Goal: Transaction & Acquisition: Book appointment/travel/reservation

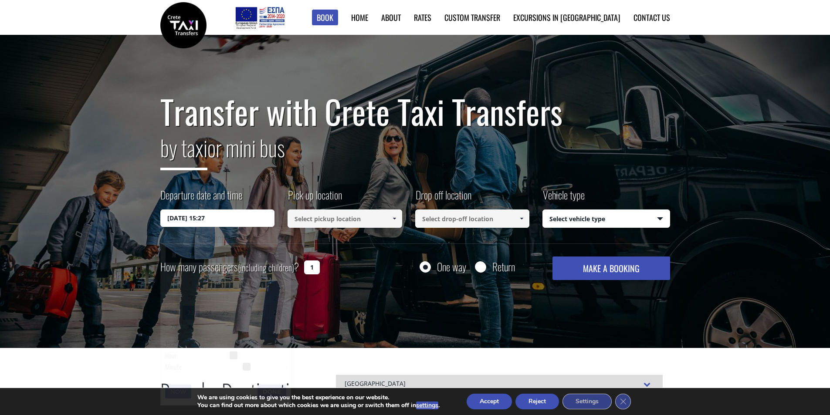
click at [226, 218] on input "[DATE] 15:27" at bounding box center [217, 218] width 115 height 17
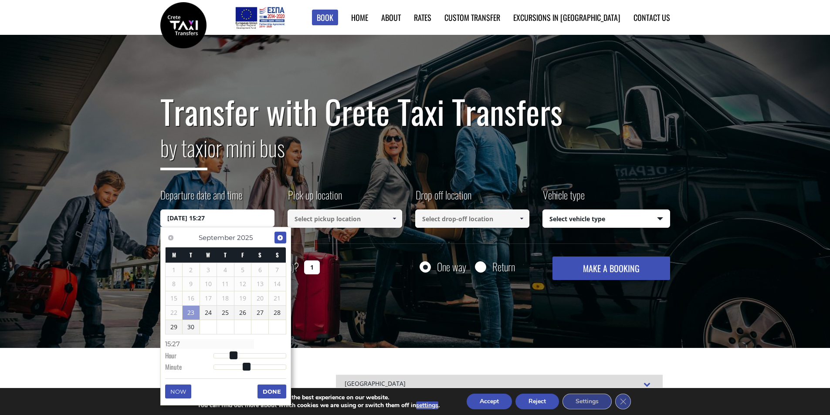
click at [278, 238] on span "Next" at bounding box center [280, 237] width 7 height 7
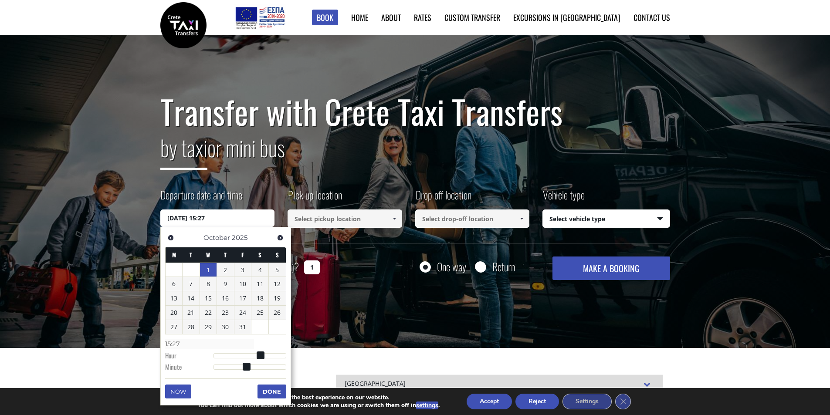
click at [204, 272] on link "1" at bounding box center [208, 270] width 17 height 14
type input "[DATE] 01:00"
type input "01:00"
type input "[DATE] 02:00"
type input "02:00"
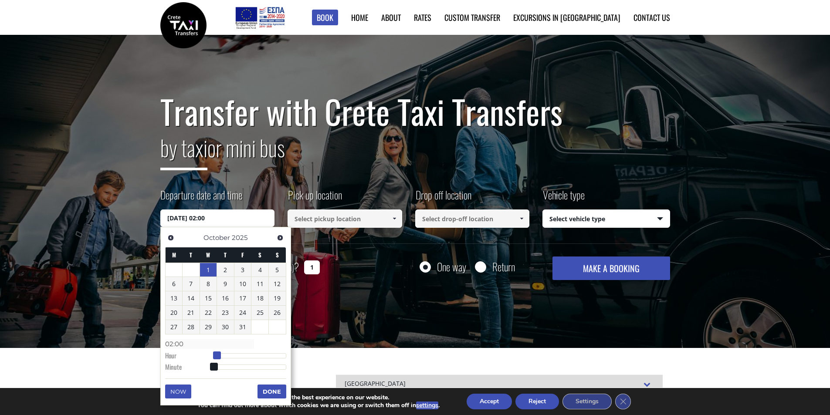
type input "[DATE] 03:00"
type input "03:00"
type input "[DATE] 04:00"
type input "04:00"
type input "[DATE] 05:00"
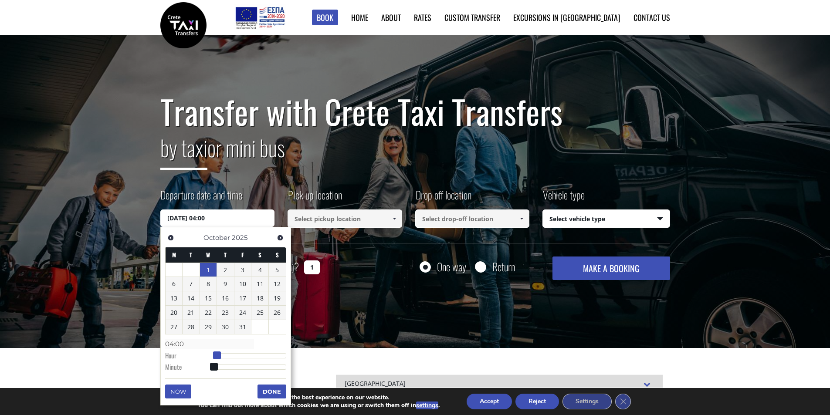
type input "05:00"
type input "[DATE] 06:00"
type input "06:00"
type input "[DATE] 07:00"
type input "07:00"
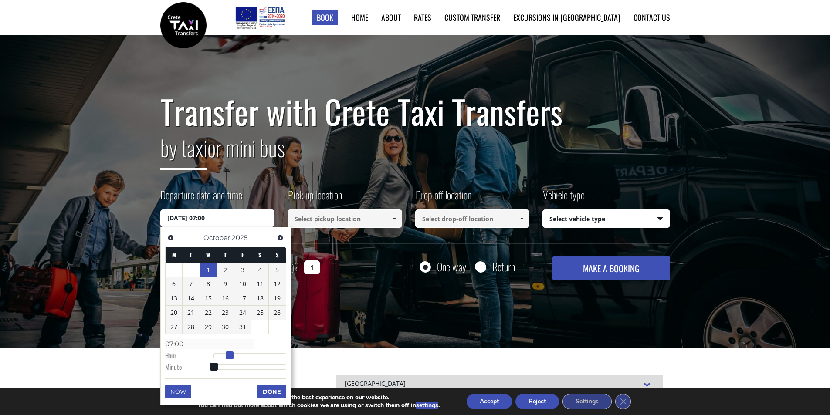
type input "[DATE] 08:00"
type input "08:00"
type input "[DATE] 09:00"
type input "09:00"
type input "[DATE] 10:00"
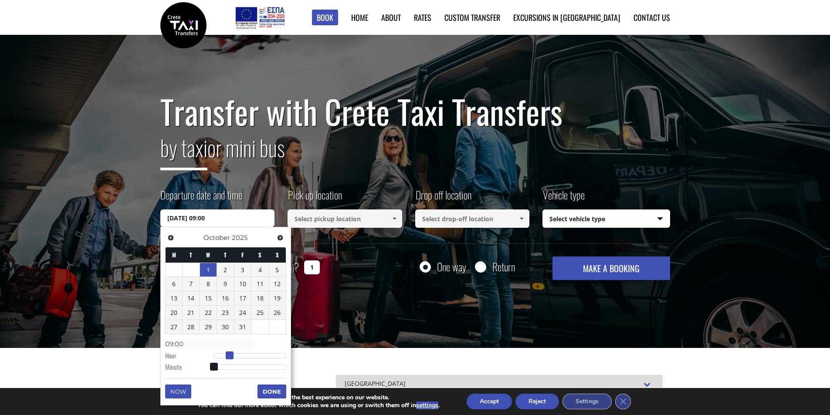
type input "10:00"
type input "[DATE] 11:00"
type input "11:00"
type input "[DATE] 12:00"
type input "12:00"
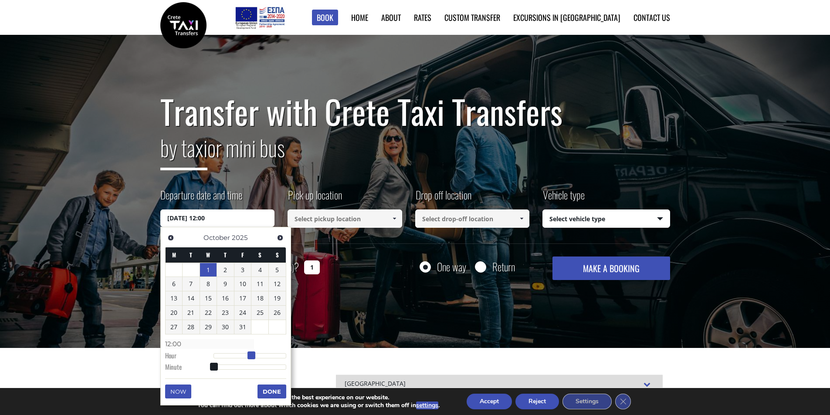
type input "[DATE] 13:00"
type input "13:00"
type input "[DATE] 14:00"
type input "14:00"
type input "[DATE] 15:00"
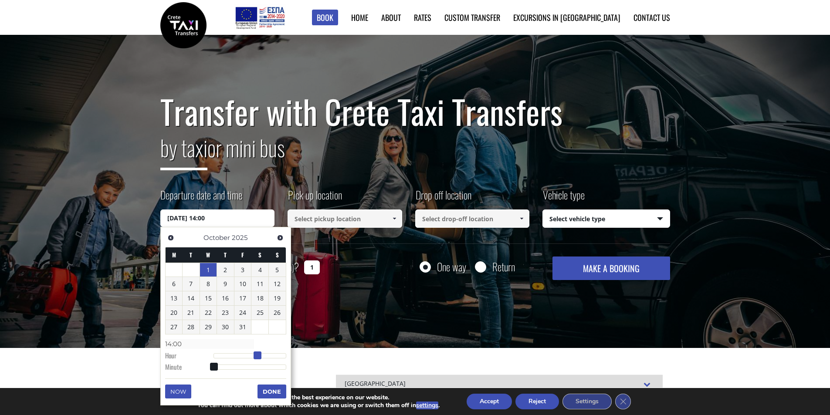
type input "15:00"
type input "[DATE] 16:00"
type input "16:00"
type input "[DATE] 17:00"
type input "17:00"
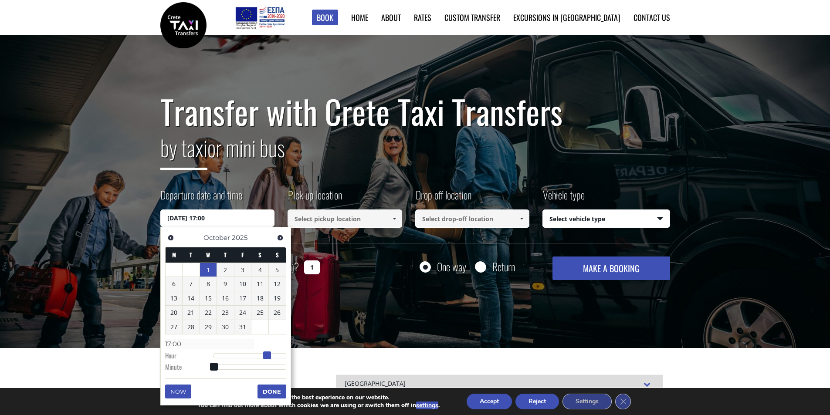
type input "[DATE] 18:00"
type input "18:00"
type input "[DATE] 19:00"
type input "19:00"
type input "[DATE] 20:00"
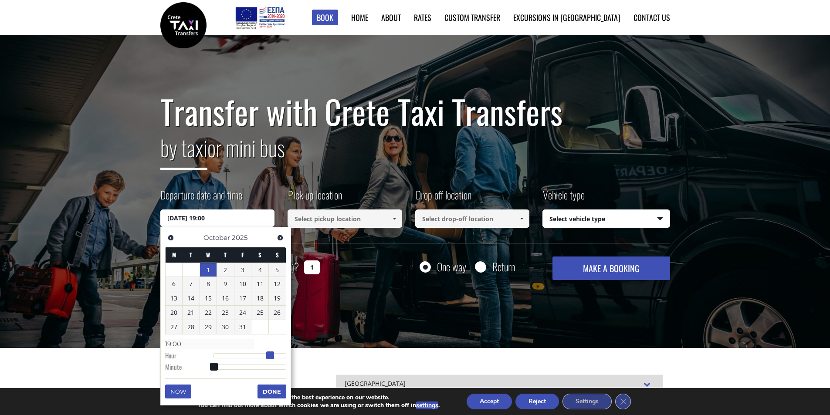
type input "20:00"
type input "[DATE] 21:00"
type input "21:00"
drag, startPoint x: 211, startPoint y: 354, endPoint x: 278, endPoint y: 352, distance: 67.1
click at [278, 352] on span at bounding box center [279, 356] width 8 height 8
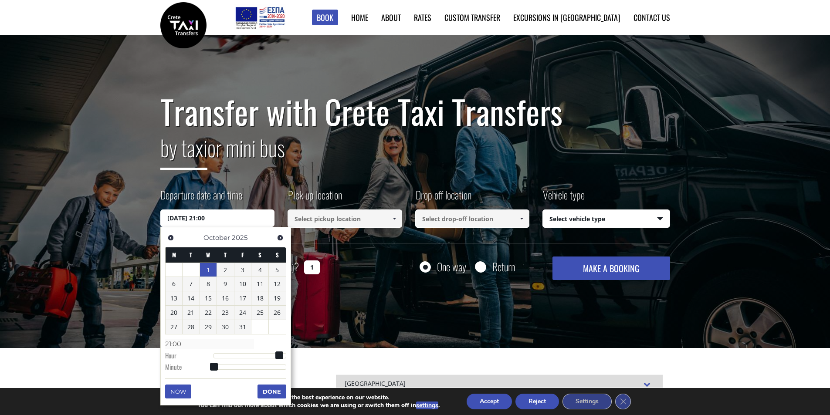
type input "[DATE] 21:01"
type input "21:01"
type input "[DATE] 21:02"
type input "21:02"
type input "[DATE] 21:03"
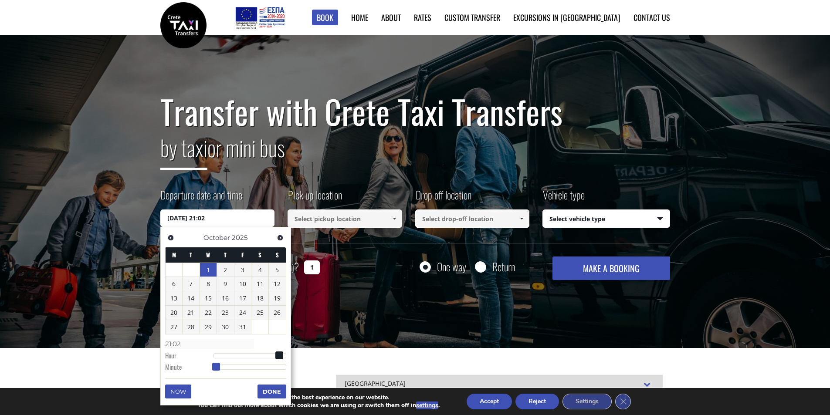
type input "21:03"
type input "[DATE] 21:04"
type input "21:04"
type input "[DATE] 21:05"
type input "21:05"
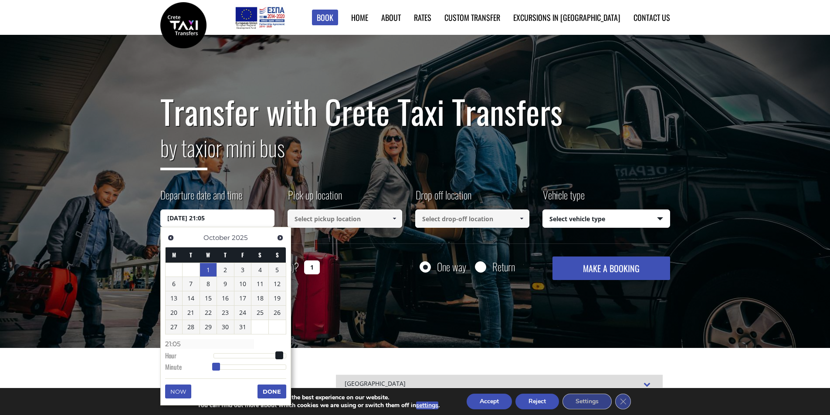
type input "[DATE] 21:06"
type input "21:06"
type input "[DATE] 21:07"
type input "21:07"
type input "[DATE] 21:08"
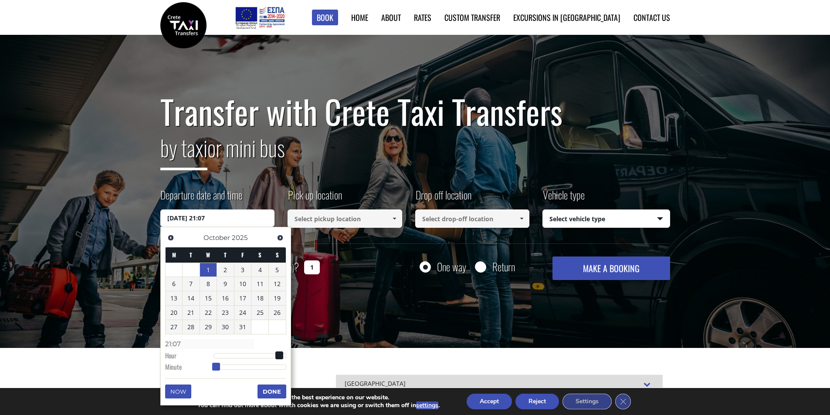
type input "21:08"
type input "[DATE] 21:09"
type input "21:09"
type input "[DATE] 21:11"
type input "21:11"
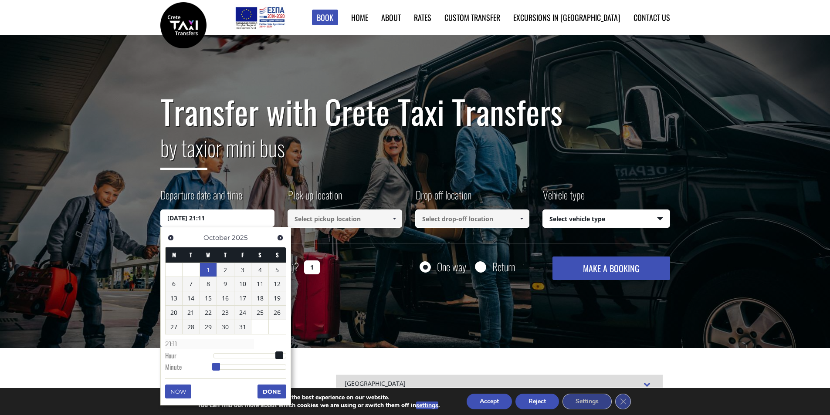
type input "[DATE] 21:13"
type input "21:13"
type input "[DATE] 21:15"
type input "21:15"
type input "[DATE] 21:17"
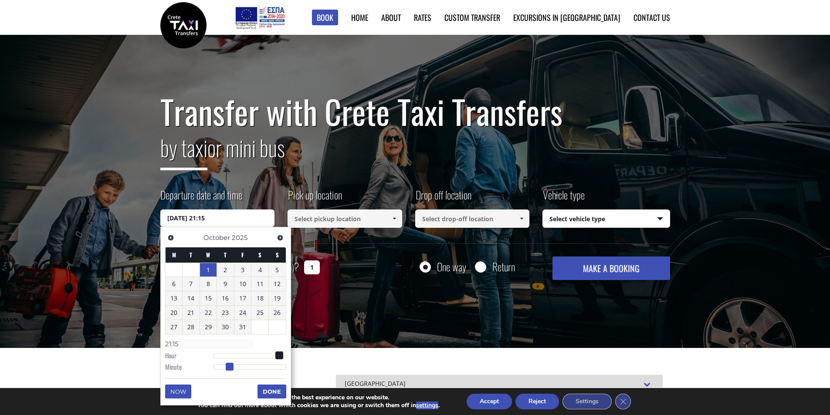
type input "21:17"
type input "[DATE] 21:18"
type input "21:18"
type input "[DATE] 21:19"
type input "21:19"
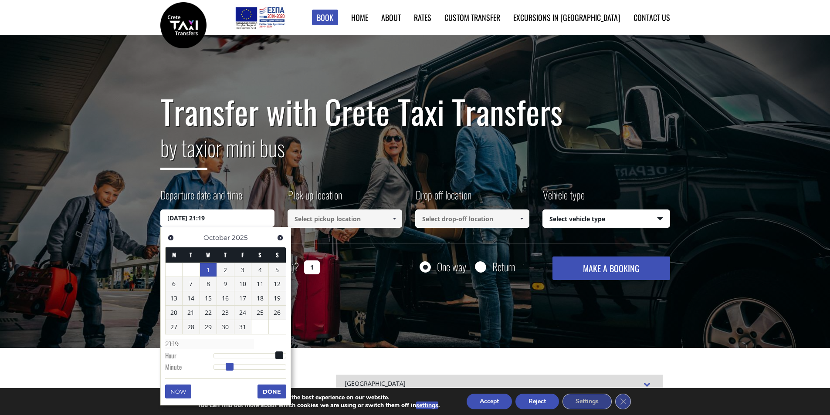
type input "[DATE] 21:21"
type input "21:21"
type input "[DATE] 21:22"
type input "21:22"
type input "[DATE] 21:23"
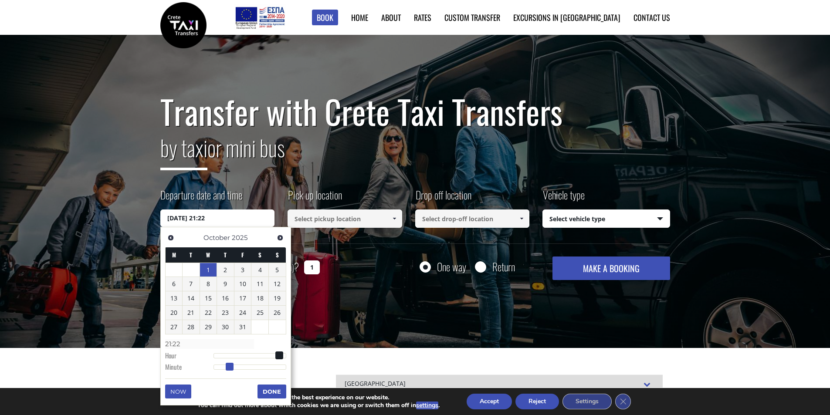
type input "21:23"
type input "[DATE] 21:25"
type input "21:25"
type input "[DATE] 21:26"
type input "21:26"
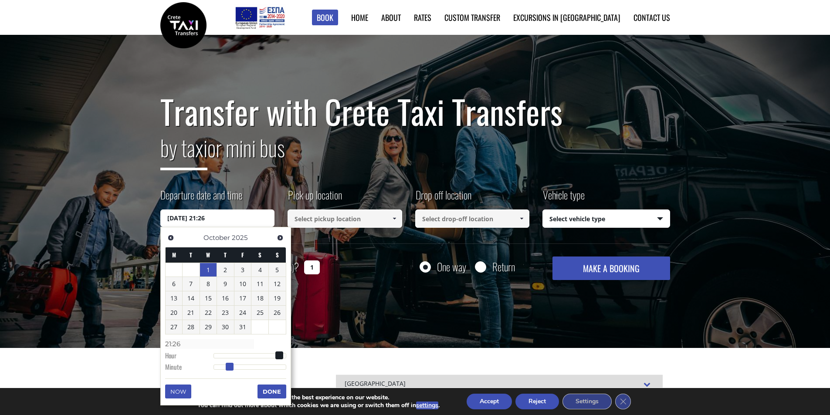
type input "[DATE] 21:27"
type input "21:27"
type input "[DATE] 21:28"
type input "21:28"
type input "[DATE] 21:29"
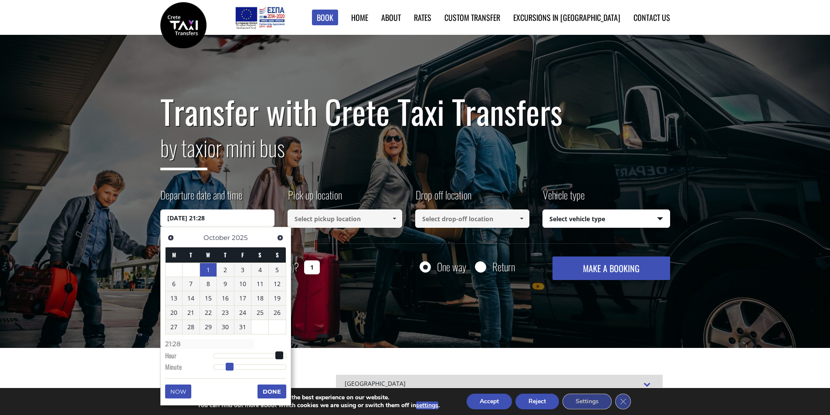
type input "21:29"
type input "[DATE] 21:30"
type input "21:30"
type input "[DATE] 21:31"
type input "21:31"
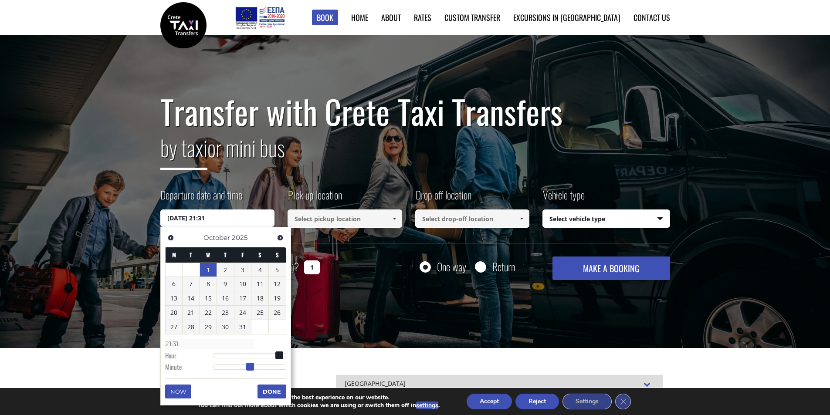
type input "[DATE] 21:32"
type input "21:32"
type input "[DATE] 21:33"
type input "21:33"
type input "[DATE] 21:34"
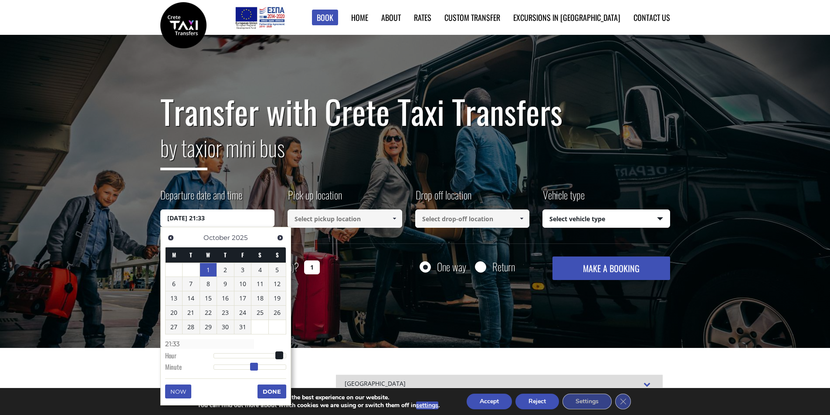
type input "21:34"
type input "[DATE] 21:35"
type input "21:35"
type input "[DATE] 21:36"
type input "21:36"
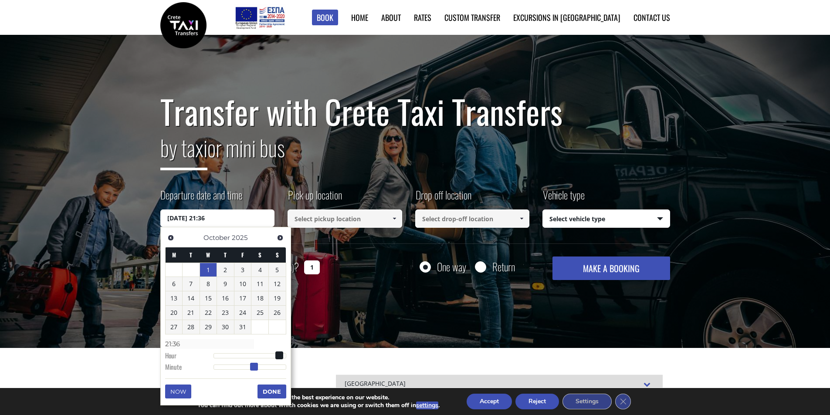
type input "[DATE] 21:37"
type input "21:37"
type input "[DATE] 21:38"
type input "21:38"
type input "[DATE] 21:39"
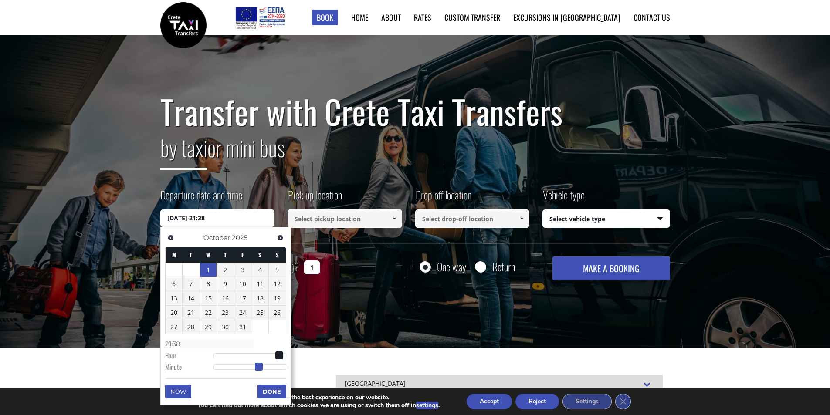
type input "21:39"
type input "[DATE] 21:40"
type input "21:40"
type input "[DATE] 21:41"
type input "21:41"
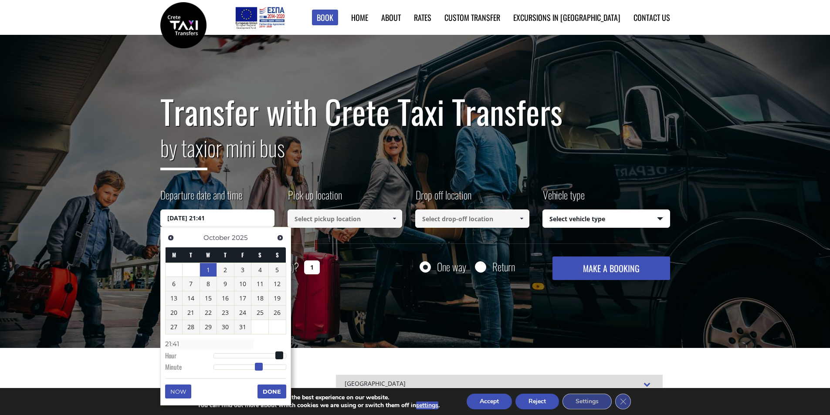
type input "[DATE] 21:42"
type input "21:42"
type input "[DATE] 21:43"
type input "21:43"
type input "[DATE] 21:44"
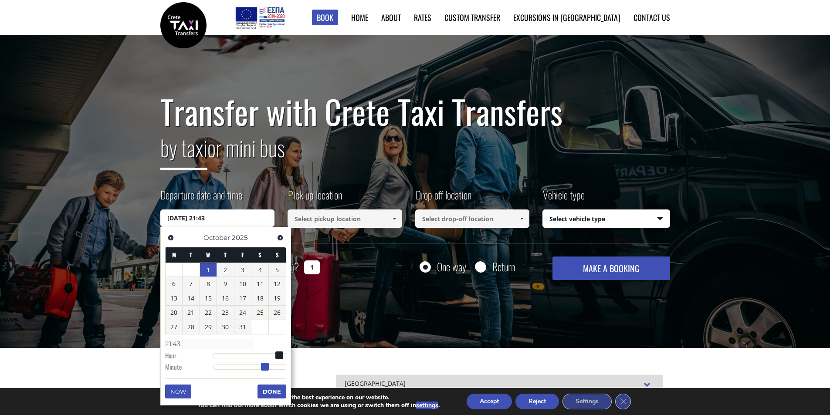
type input "21:44"
type input "[DATE] 21:45"
type input "21:45"
type input "[DATE] 21:46"
type input "21:46"
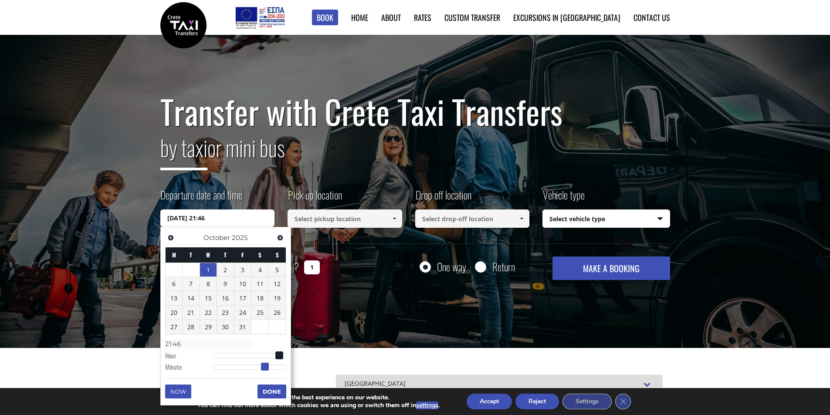
type input "[DATE] 21:47"
type input "21:47"
type input "[DATE] 21:48"
type input "21:48"
type input "[DATE] 21:47"
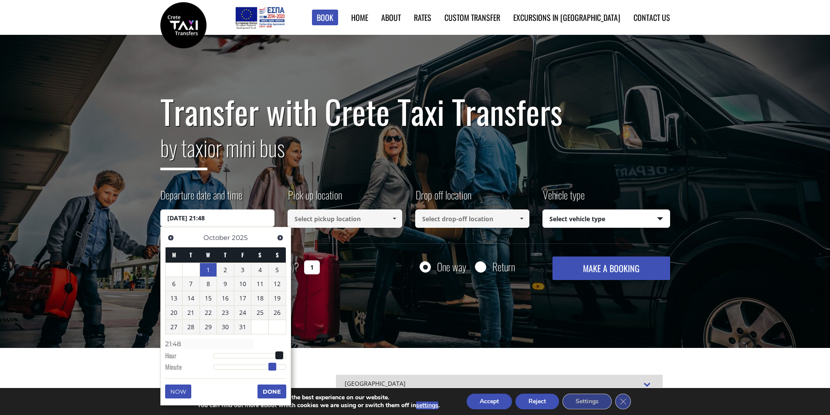
type input "21:47"
type input "[DATE] 21:46"
type input "21:46"
type input "[DATE] 21:45"
type input "21:45"
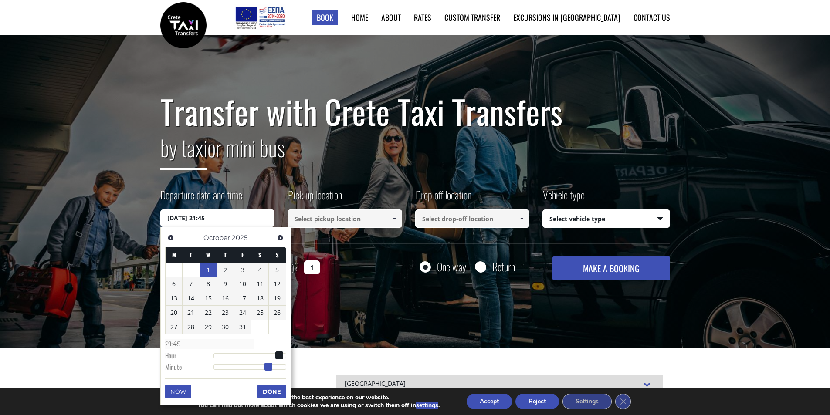
drag, startPoint x: 213, startPoint y: 365, endPoint x: 267, endPoint y: 371, distance: 54.3
click at [267, 371] on dl "Time 21:45 Hour Minute Second Millisecond Microsecond Time Zone -1200 -1100 -10…" at bounding box center [225, 355] width 121 height 37
click at [268, 396] on button "Done" at bounding box center [271, 392] width 29 height 14
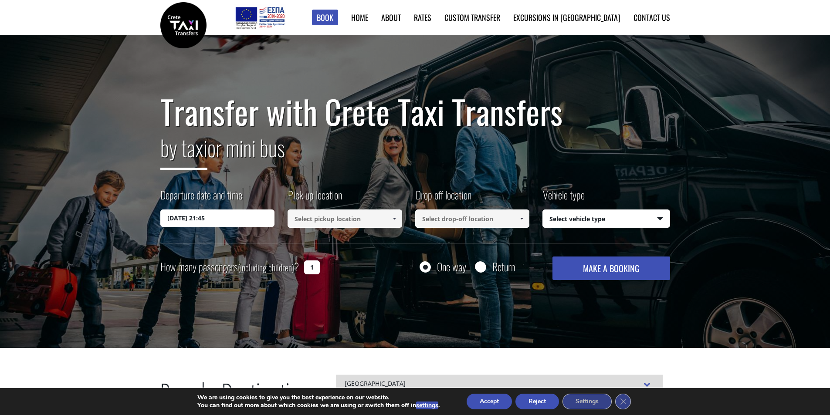
click at [360, 218] on input at bounding box center [344, 219] width 115 height 18
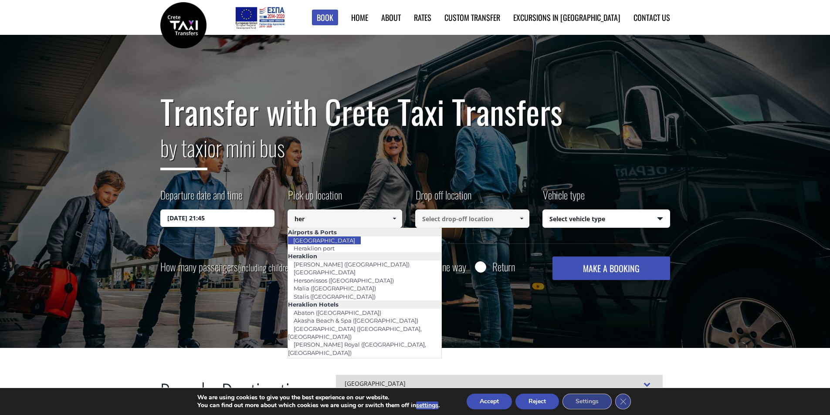
click at [359, 239] on li "[GEOGRAPHIC_DATA]" at bounding box center [364, 241] width 153 height 8
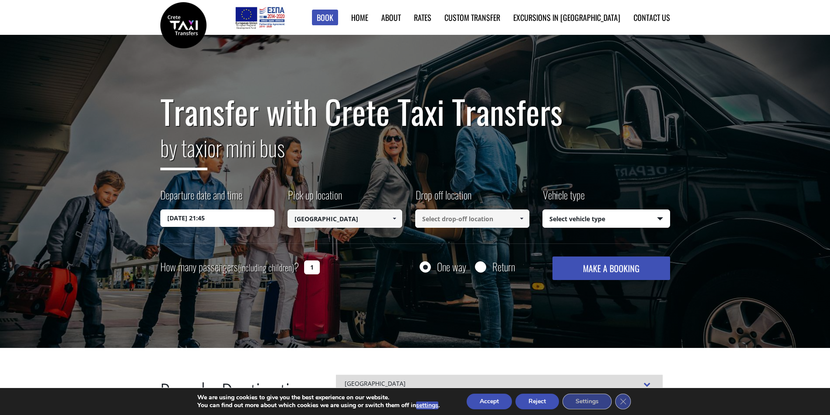
type input "[GEOGRAPHIC_DATA]"
click at [469, 220] on input at bounding box center [472, 219] width 115 height 18
type input "castello agia pelagia"
click at [564, 219] on select "Select vehicle type Taxi (4 passengers) Mercedes E Class Mini Van (7 passengers…" at bounding box center [606, 219] width 127 height 18
select select "540"
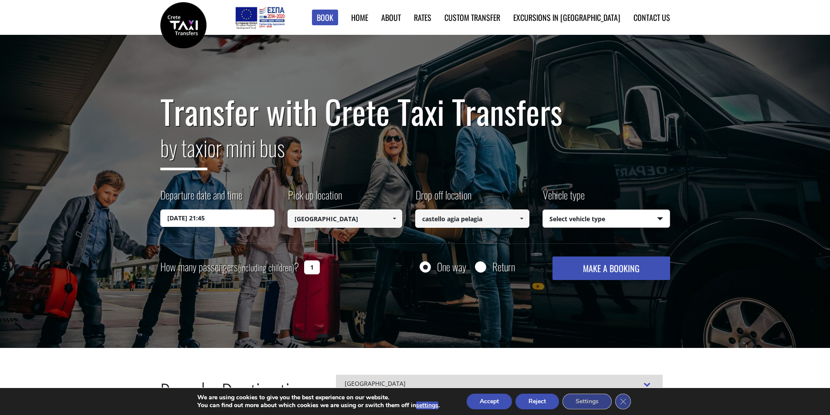
click at [543, 210] on select "Select vehicle type Taxi (4 passengers) Mercedes E Class Mini Van (7 passengers…" at bounding box center [606, 219] width 127 height 18
click at [481, 271] on input "Return" at bounding box center [480, 267] width 11 height 11
radio input "true"
type input "castello agia pelagia"
type input "[GEOGRAPHIC_DATA]"
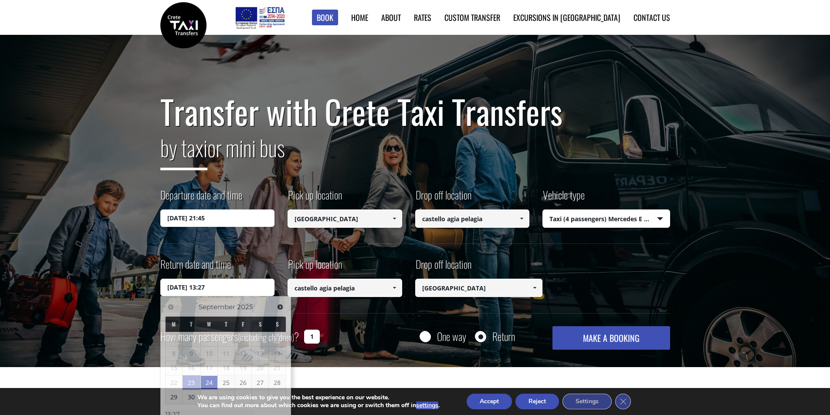
click at [233, 292] on input "[DATE] 13:27" at bounding box center [217, 287] width 115 height 17
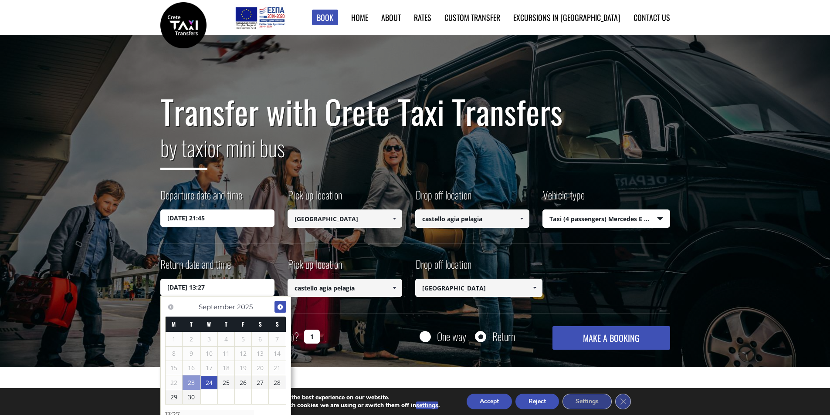
click at [279, 306] on span "Next" at bounding box center [280, 307] width 7 height 7
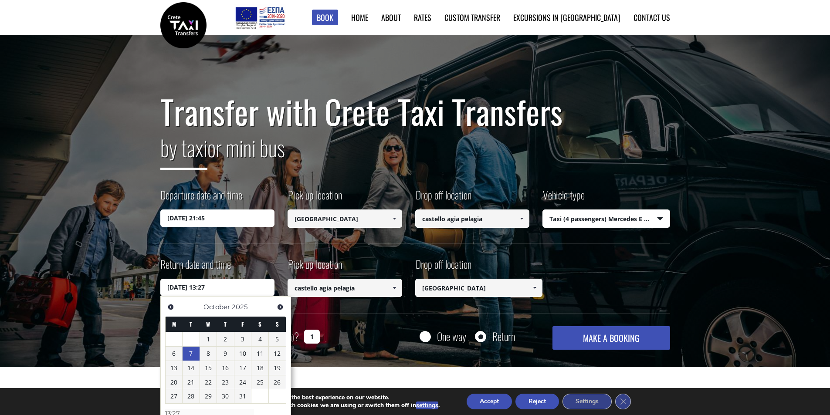
click at [189, 357] on link "7" at bounding box center [191, 354] width 17 height 14
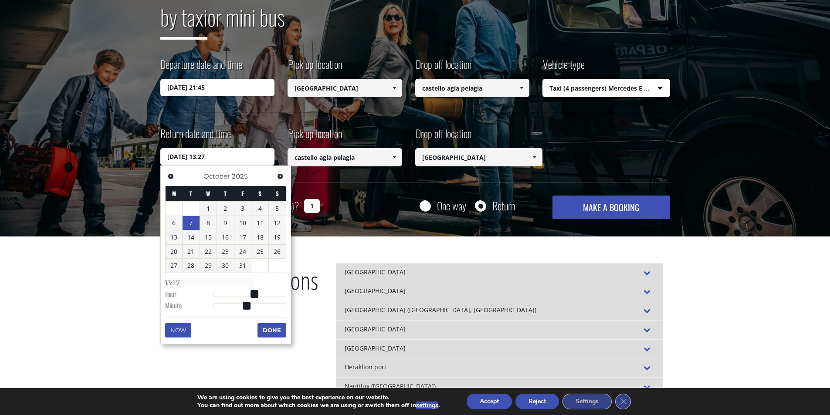
type input "[DATE] 12:27"
type input "12:27"
type input "[DATE] 11:27"
type input "11:27"
type input "[DATE] 10:27"
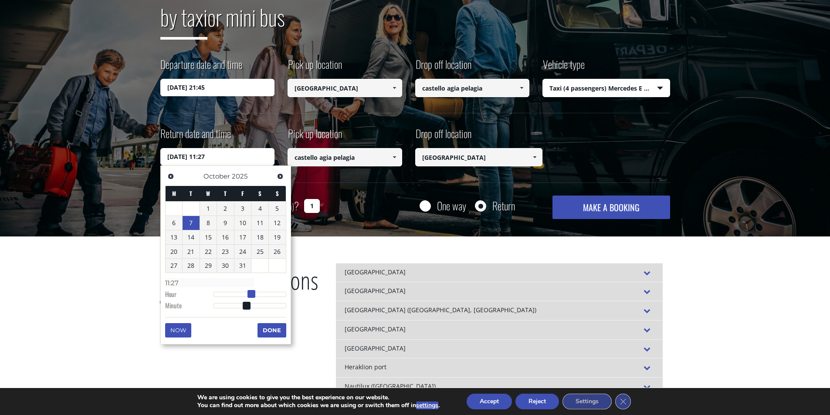
type input "10:27"
type input "[DATE] 09:27"
type input "09:27"
type input "[DATE] 08:27"
type input "08:27"
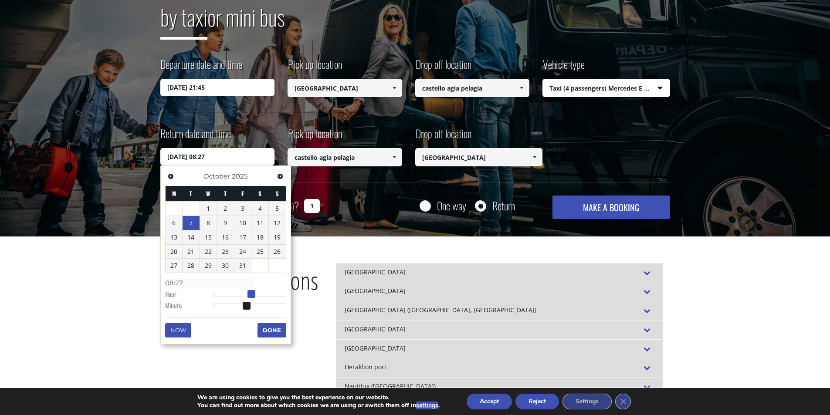
type input "[DATE] 07:27"
type input "07:27"
type input "[DATE] 06:27"
type input "06:27"
type input "[DATE] 05:27"
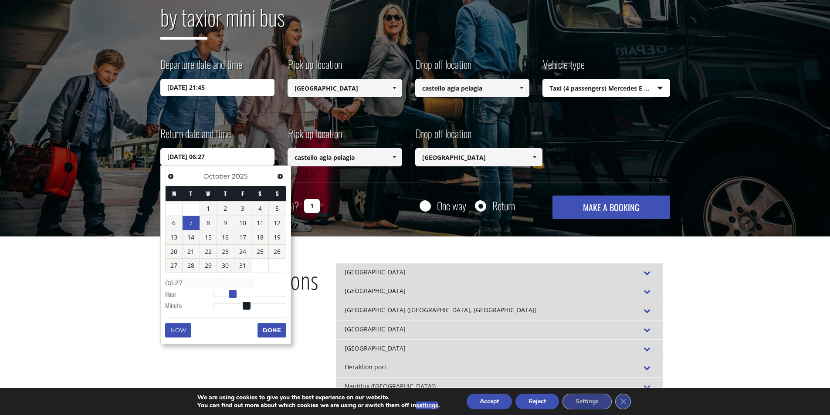
type input "05:27"
type input "[DATE] 06:27"
type input "06:27"
type input "[DATE] 07:27"
type input "07:27"
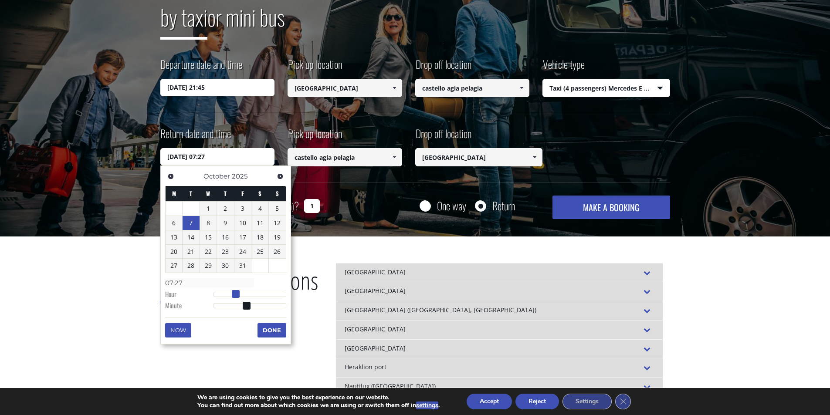
type input "[DATE] 08:27"
type input "08:27"
type input "[DATE] 07:27"
type input "07:27"
drag, startPoint x: 253, startPoint y: 294, endPoint x: 233, endPoint y: 296, distance: 20.1
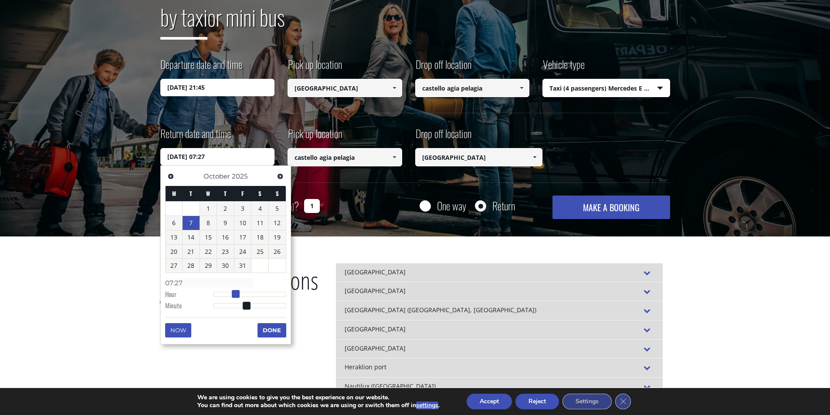
click at [233, 296] on span at bounding box center [236, 294] width 8 height 8
type input "[DATE] 07:26"
type input "07:26"
type input "[DATE] 07:25"
type input "07:25"
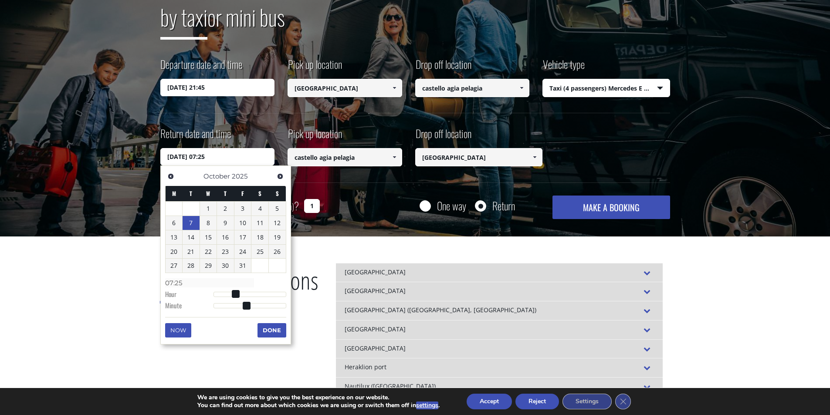
type input "[DATE] 07:24"
type input "07:24"
type input "[DATE] 07:23"
type input "07:23"
type input "[DATE] 07:22"
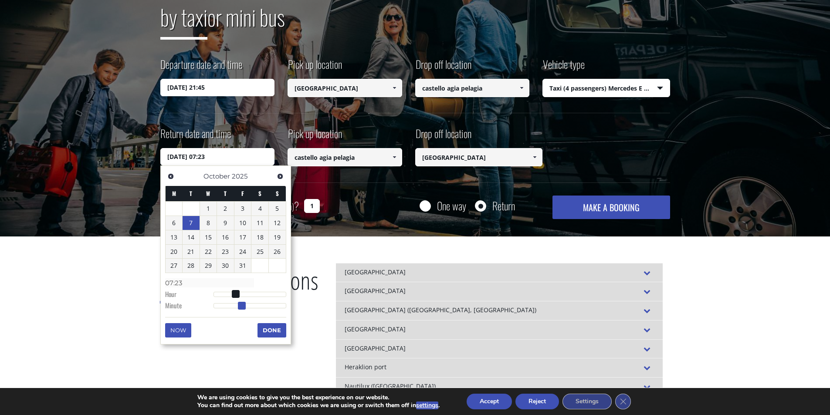
type input "07:22"
type input "[DATE] 07:21"
type input "07:21"
type input "[DATE] 07:20"
type input "07:20"
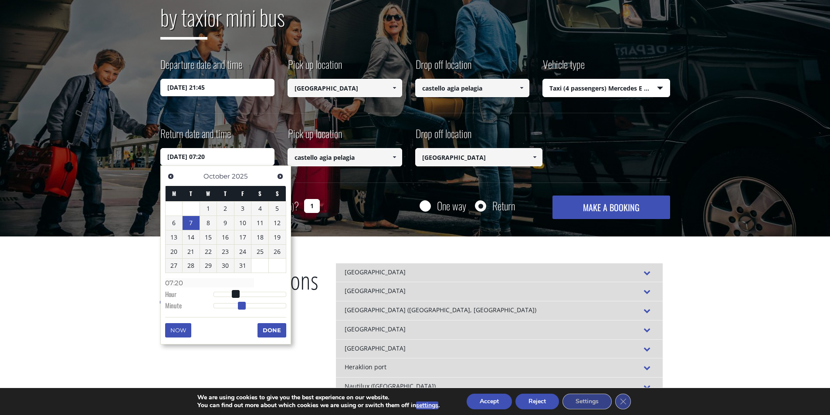
type input "[DATE] 07:19"
type input "07:19"
type input "[DATE] 07:18"
type input "07:18"
type input "[DATE] 07:17"
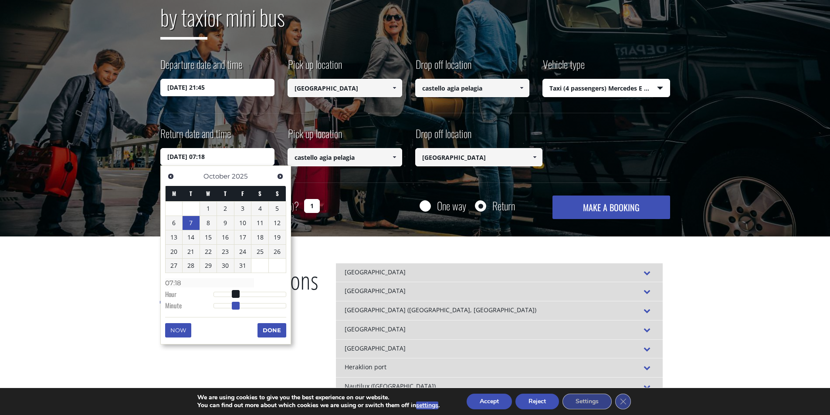
type input "07:17"
type input "[DATE] 07:16"
type input "07:16"
type input "[DATE] 07:15"
type input "07:15"
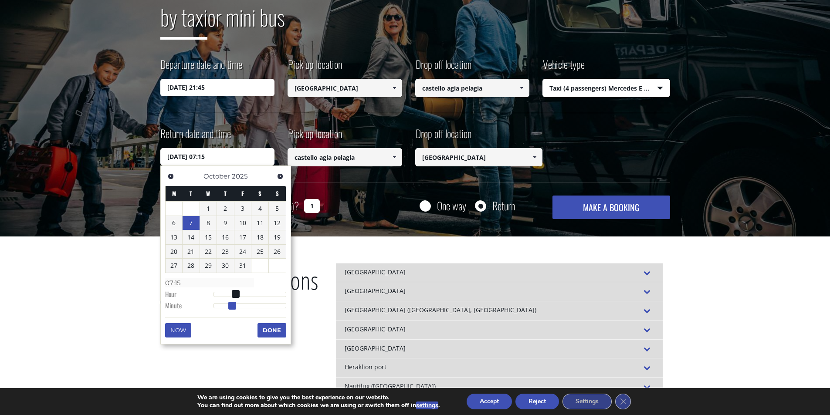
type input "[DATE] 07:14"
type input "07:14"
type input "[DATE] 07:13"
type input "07:13"
type input "[DATE] 07:12"
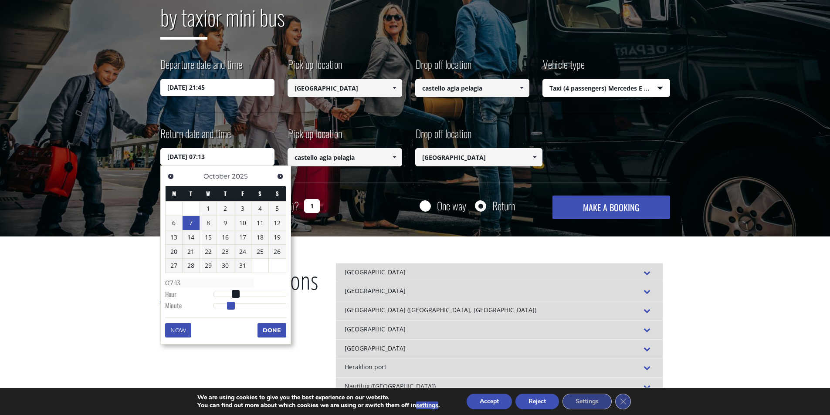
type input "07:12"
type input "[DATE] 07:11"
type input "07:11"
type input "[DATE] 07:10"
type input "07:10"
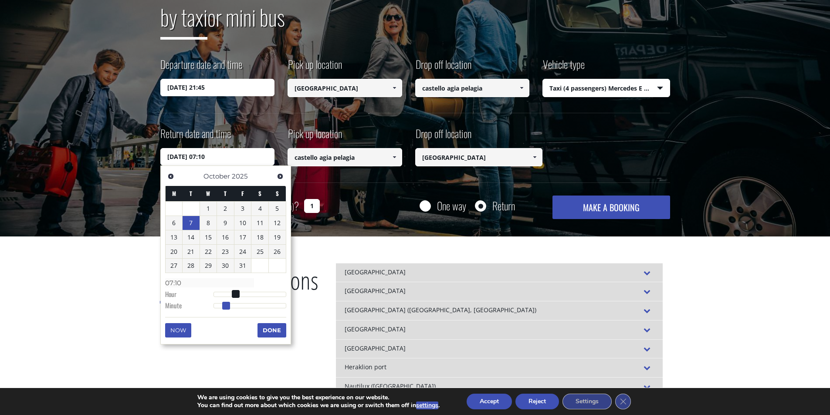
type input "[DATE] 07:09"
type input "07:09"
type input "[DATE] 07:08"
type input "07:08"
drag, startPoint x: 246, startPoint y: 306, endPoint x: 213, endPoint y: 311, distance: 33.9
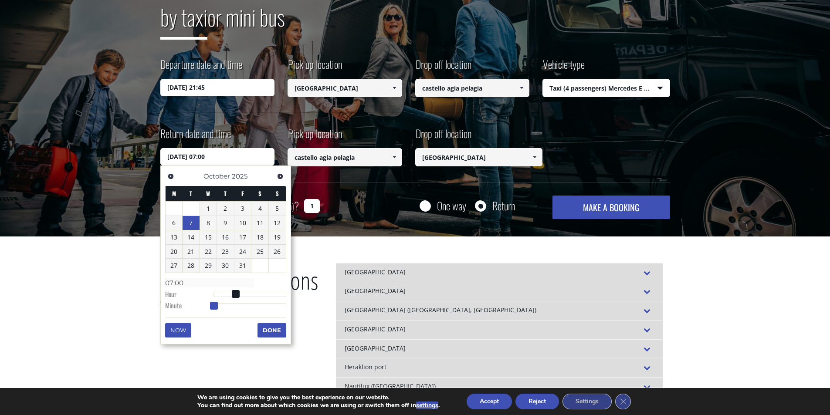
click at [213, 311] on dl "Time 07:00 Hour Minute Second Millisecond Microsecond Time Zone -1200 -1100 -10…" at bounding box center [225, 294] width 121 height 37
click at [279, 331] on button "Done" at bounding box center [271, 330] width 29 height 14
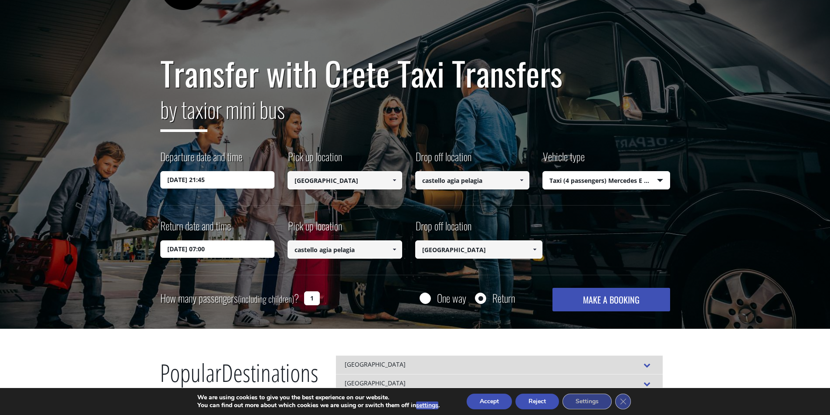
scroll to position [0, 0]
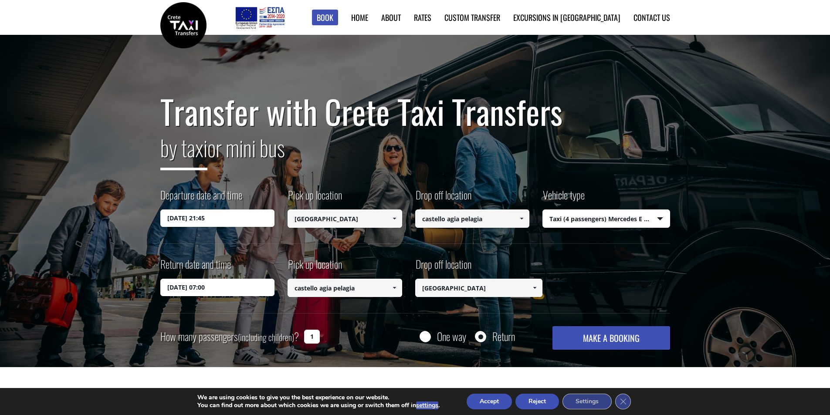
click at [612, 337] on button "MAKE A BOOKING" at bounding box center [610, 338] width 117 height 24
click at [513, 220] on input "castello agia pelagia" at bounding box center [472, 219] width 115 height 18
click at [523, 219] on span at bounding box center [521, 218] width 7 height 7
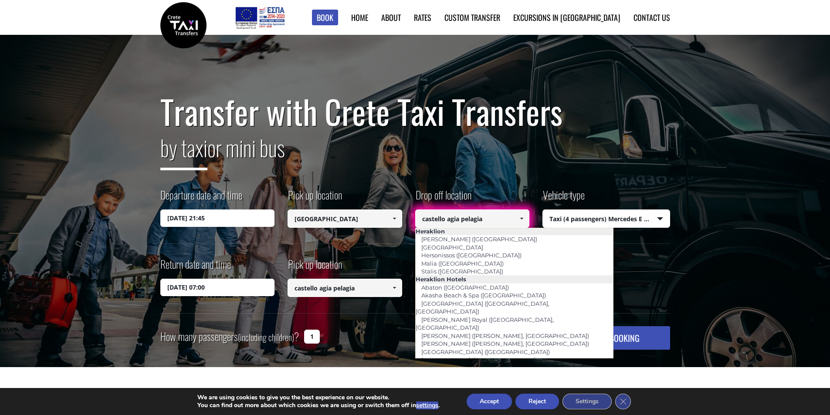
scroll to position [610, 0]
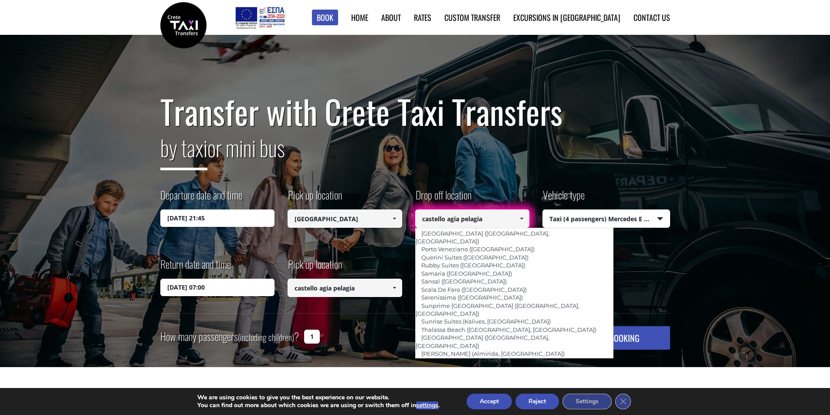
click at [497, 366] on li "[PERSON_NAME] ([GEOGRAPHIC_DATA])" at bounding box center [515, 370] width 198 height 8
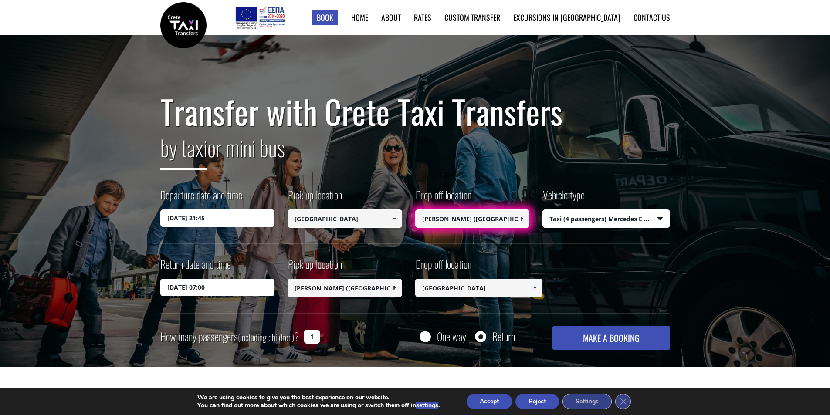
click at [365, 293] on input "[PERSON_NAME] ([GEOGRAPHIC_DATA])" at bounding box center [344, 288] width 115 height 18
click at [592, 336] on button "MAKE A BOOKING" at bounding box center [610, 338] width 117 height 24
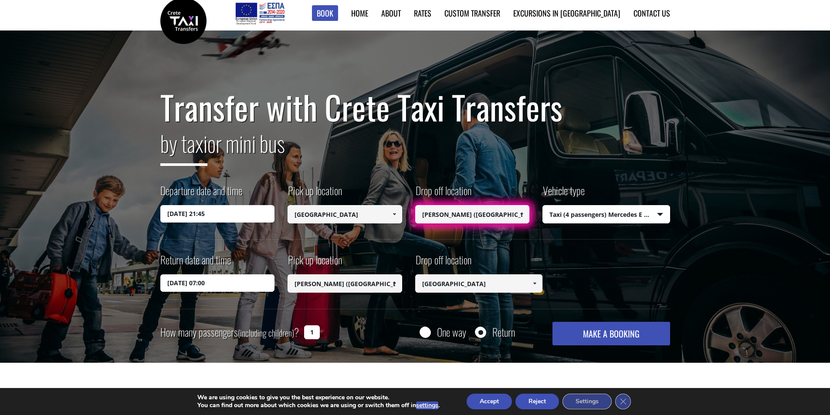
scroll to position [0, 0]
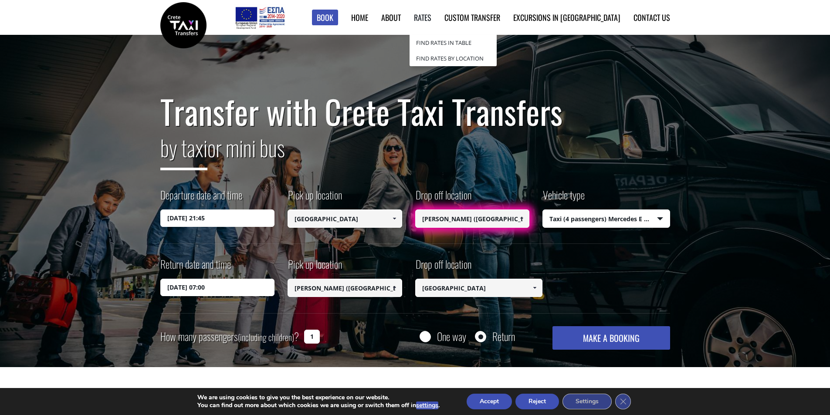
click at [431, 20] on link "Rates" at bounding box center [422, 17] width 17 height 11
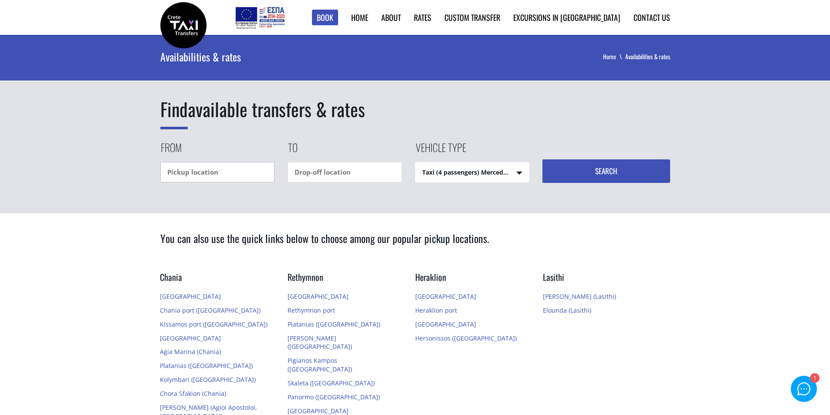
click at [240, 173] on input "text" at bounding box center [217, 172] width 115 height 20
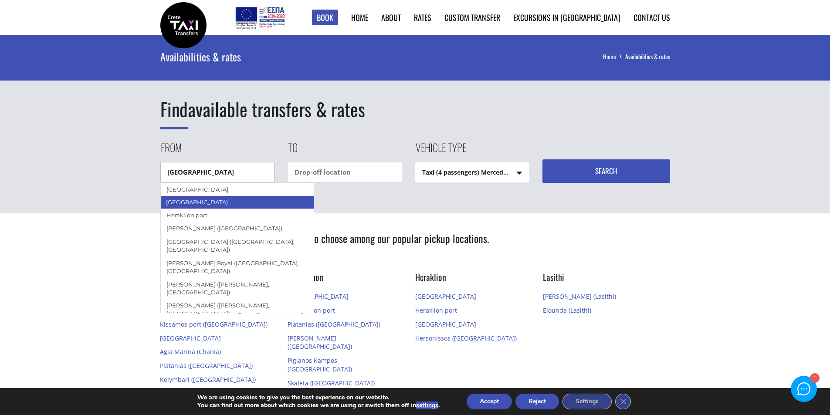
click at [217, 195] on div "[GEOGRAPHIC_DATA]" at bounding box center [237, 189] width 153 height 13
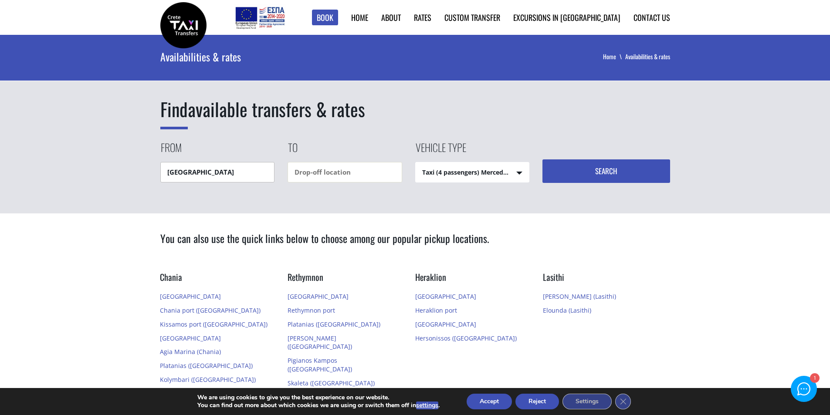
click at [245, 176] on input "[GEOGRAPHIC_DATA]" at bounding box center [217, 172] width 115 height 20
drag, startPoint x: 247, startPoint y: 173, endPoint x: 200, endPoint y: 172, distance: 46.6
click at [200, 172] on input "[GEOGRAPHIC_DATA]" at bounding box center [217, 172] width 115 height 20
click at [205, 173] on input "Heraklion arport" at bounding box center [217, 172] width 115 height 20
click at [242, 189] on div "[GEOGRAPHIC_DATA]" at bounding box center [217, 189] width 115 height 13
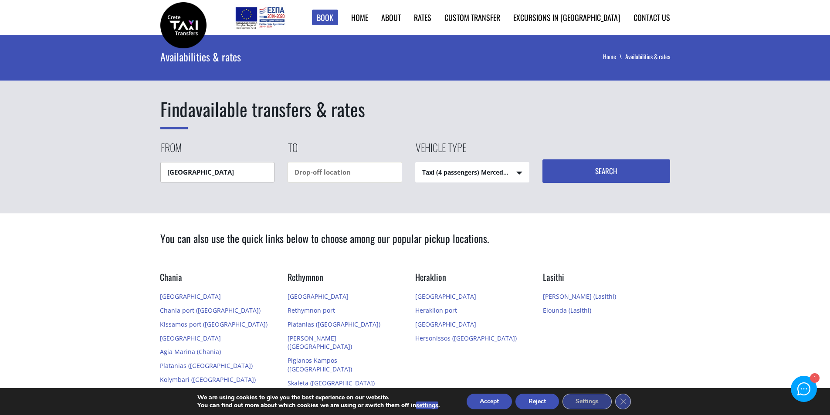
type input "[GEOGRAPHIC_DATA]"
click at [331, 178] on input "text" at bounding box center [344, 172] width 115 height 20
click at [336, 193] on div "[PERSON_NAME] ([GEOGRAPHIC_DATA])" at bounding box center [344, 193] width 115 height 21
type input "[PERSON_NAME] ([GEOGRAPHIC_DATA])"
click at [576, 175] on button "Search" at bounding box center [606, 171] width 128 height 24
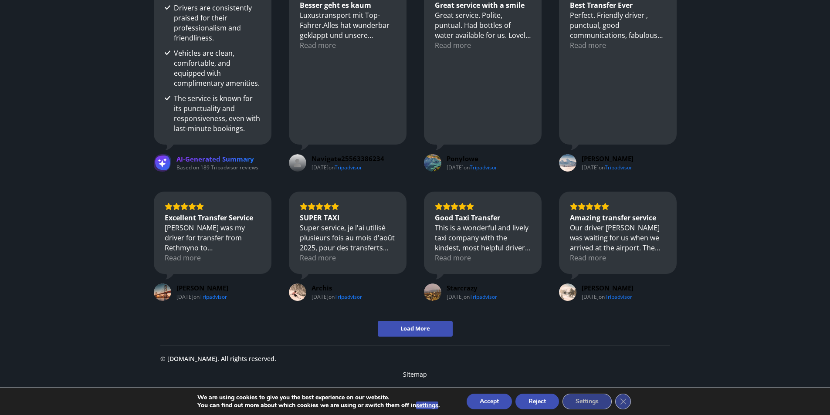
scroll to position [730, 0]
